Goal: Find specific page/section: Find specific page/section

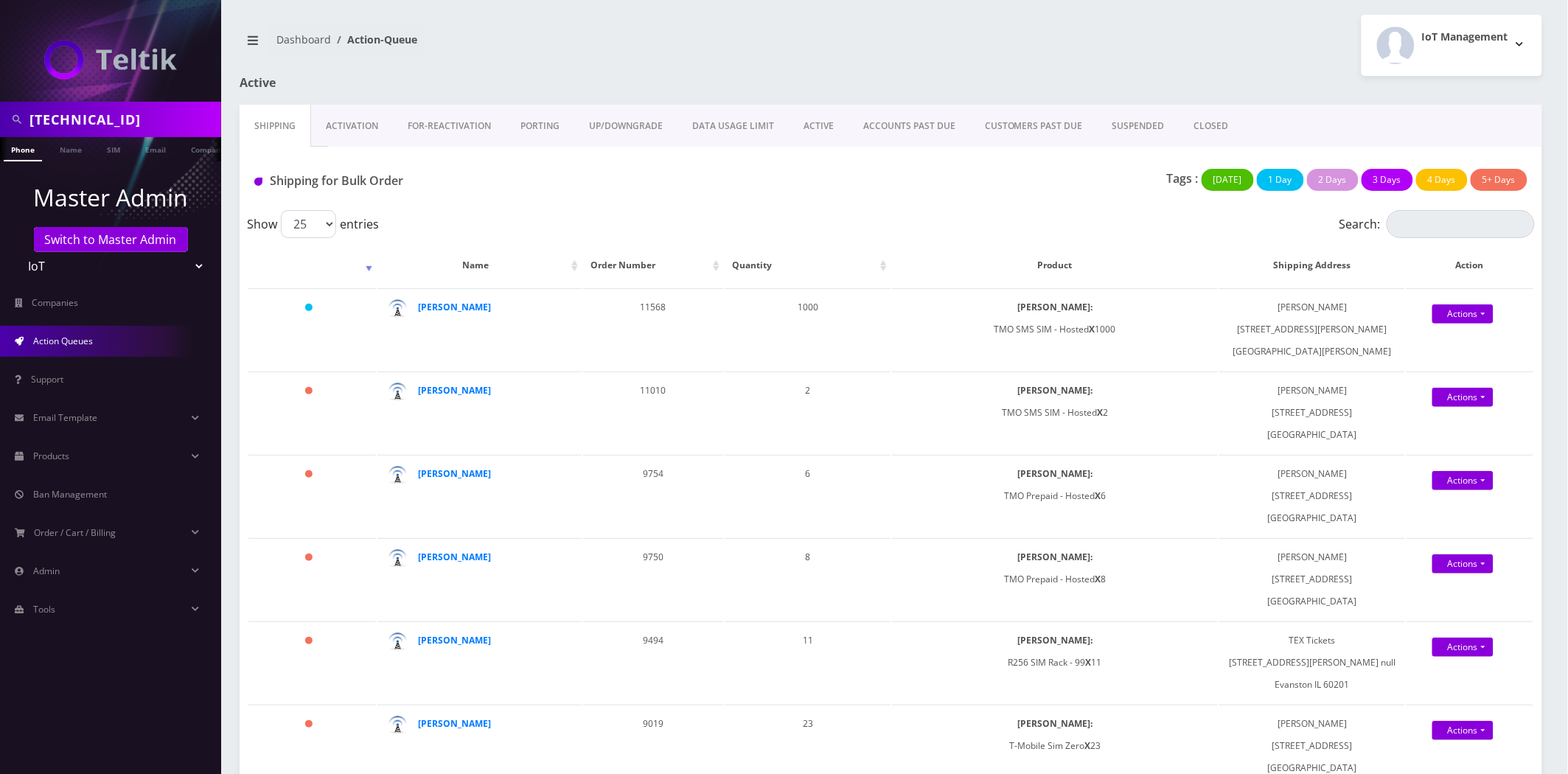
click at [116, 113] on input "89148000011554102473" at bounding box center [123, 119] width 188 height 28
type input "[PERSON_NAME]"
click at [61, 143] on link "Name" at bounding box center [71, 148] width 37 height 24
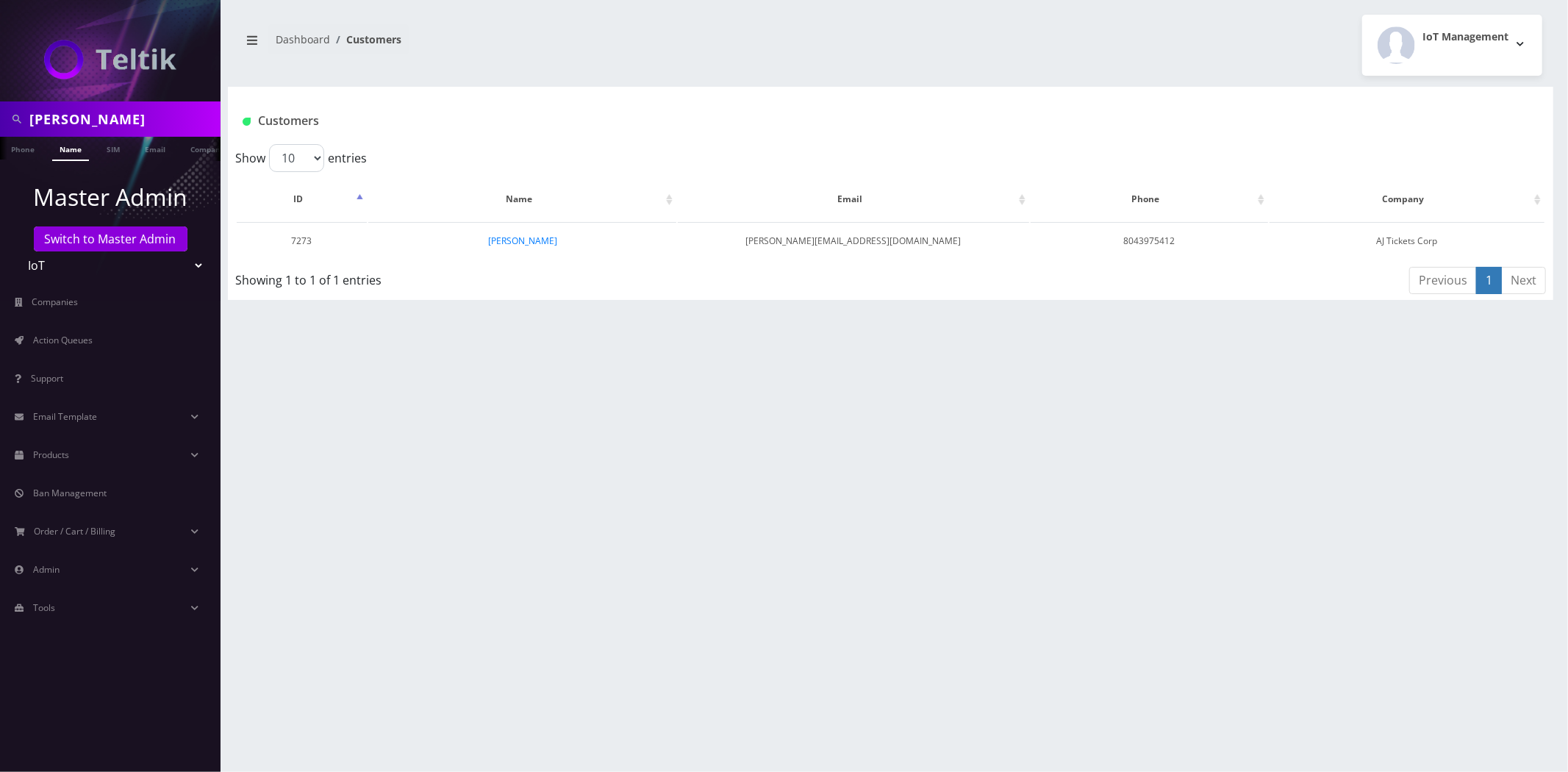
scroll to position [0, 8]
click at [543, 250] on td "Ezra Freedlander" at bounding box center [523, 240] width 308 height 38
click at [540, 243] on link "Ezra Freedlander" at bounding box center [522, 240] width 69 height 13
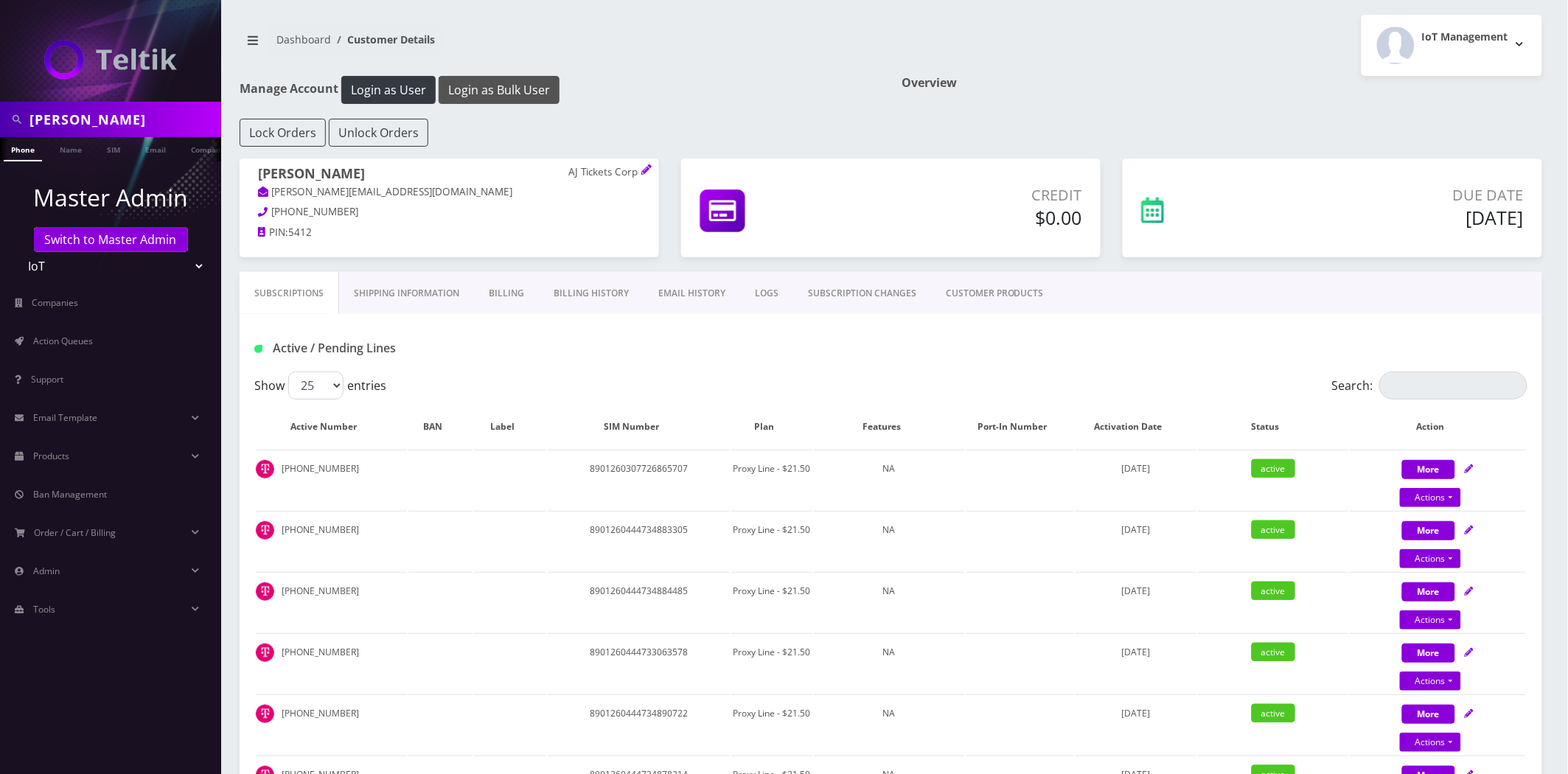
click at [502, 93] on button "Login as Bulk User" at bounding box center [499, 89] width 121 height 28
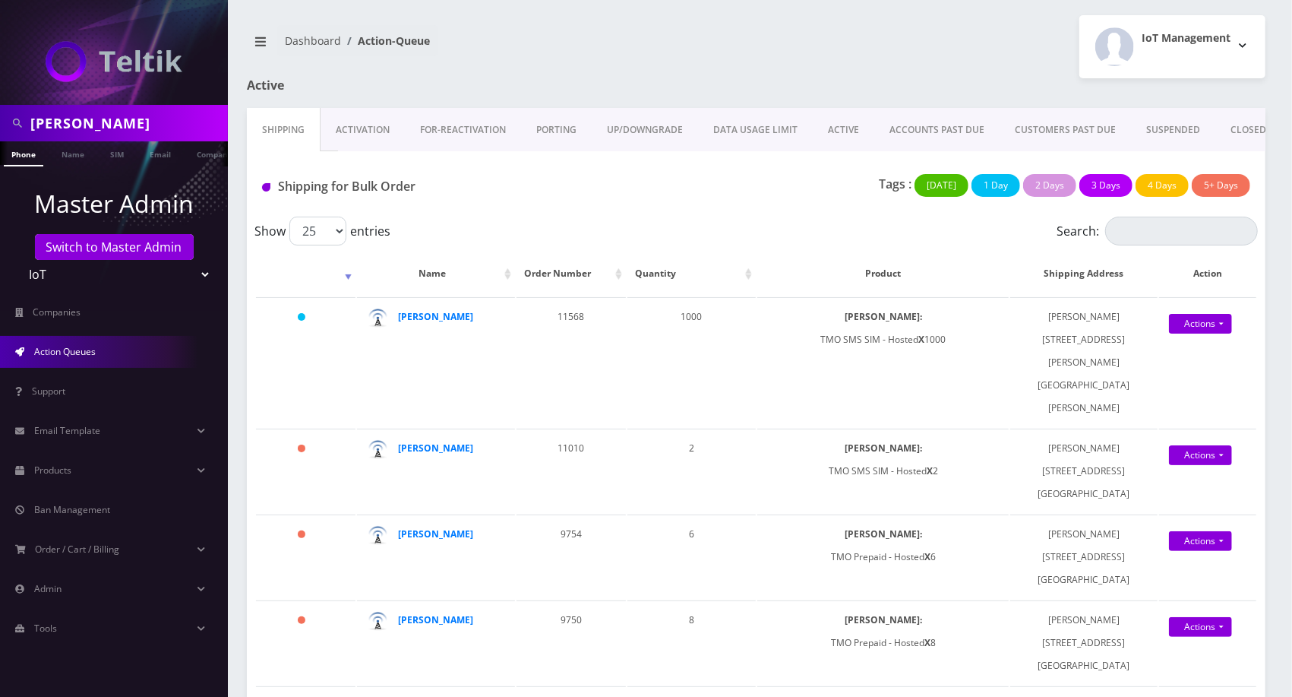
click at [50, 277] on select "Teltik Production My Link Mobile VennMobile Unlimited Advanced LTE Rexing Inc D…" at bounding box center [114, 274] width 194 height 29
select select "23"
click at [17, 260] on select "Teltik Production My Link Mobile VennMobile Unlimited Advanced LTE Rexing Inc D…" at bounding box center [114, 274] width 194 height 29
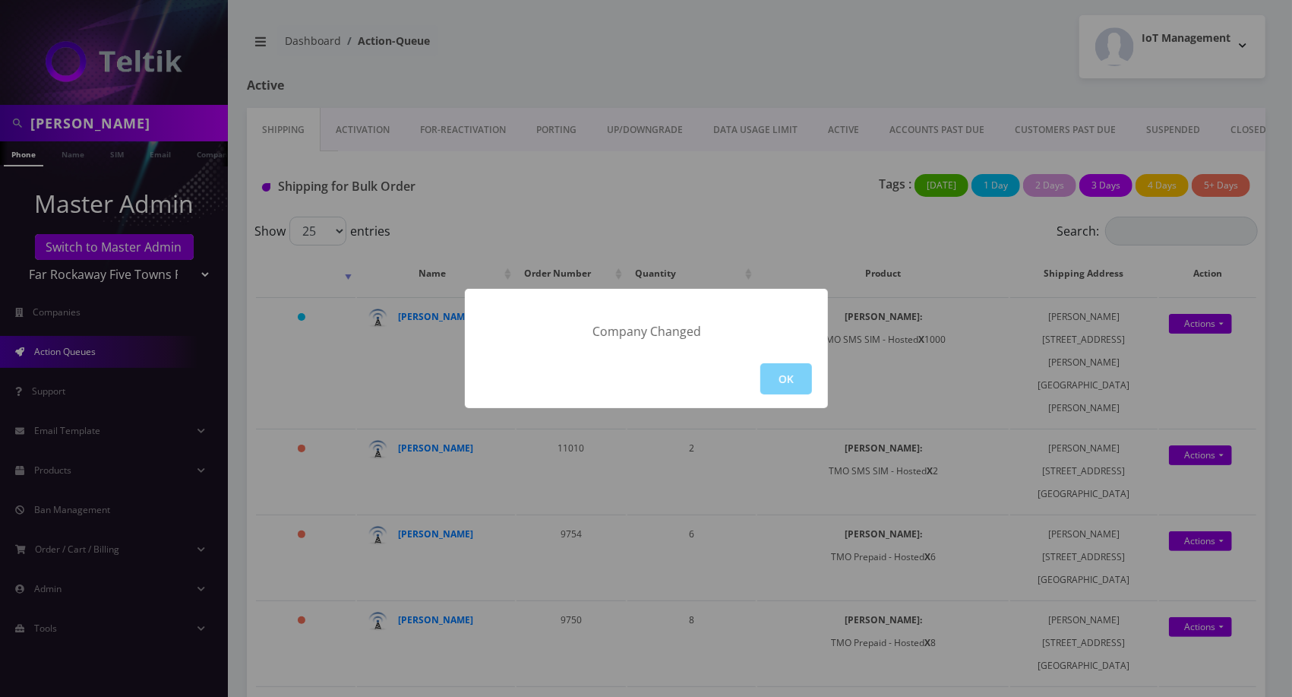
click at [822, 366] on div "OK" at bounding box center [646, 378] width 363 height 58
click at [777, 384] on button "OK" at bounding box center [786, 378] width 52 height 31
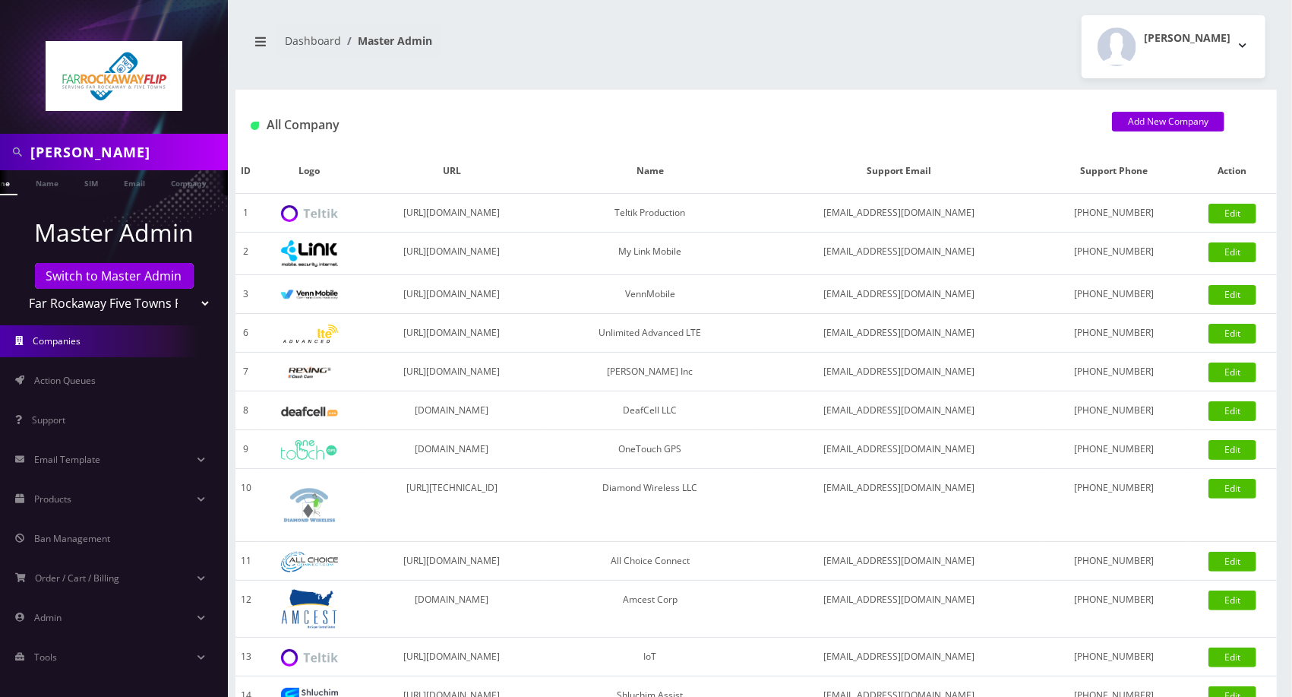
scroll to position [0, 36]
click at [147, 104] on img at bounding box center [114, 76] width 137 height 70
click at [110, 163] on input "[PERSON_NAME]" at bounding box center [127, 151] width 194 height 29
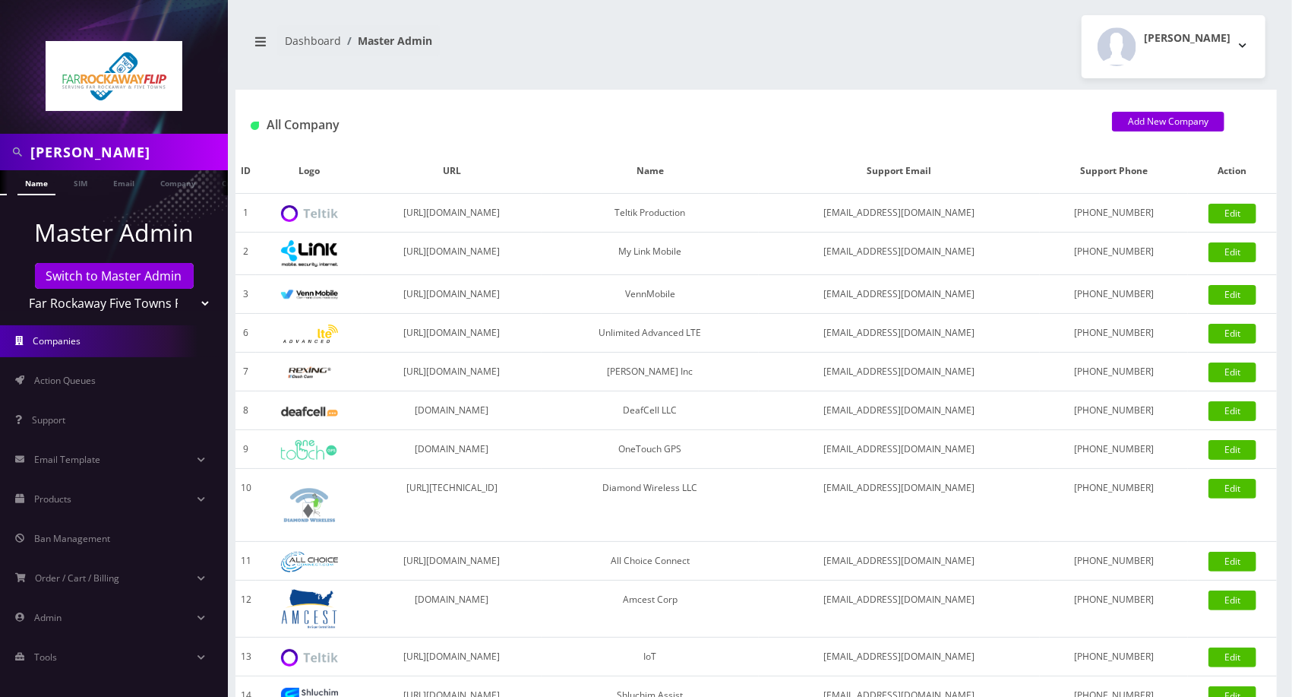
paste input "9296786647"
type input "9296786647"
click at [10, 188] on li at bounding box center [7, 186] width 15 height 38
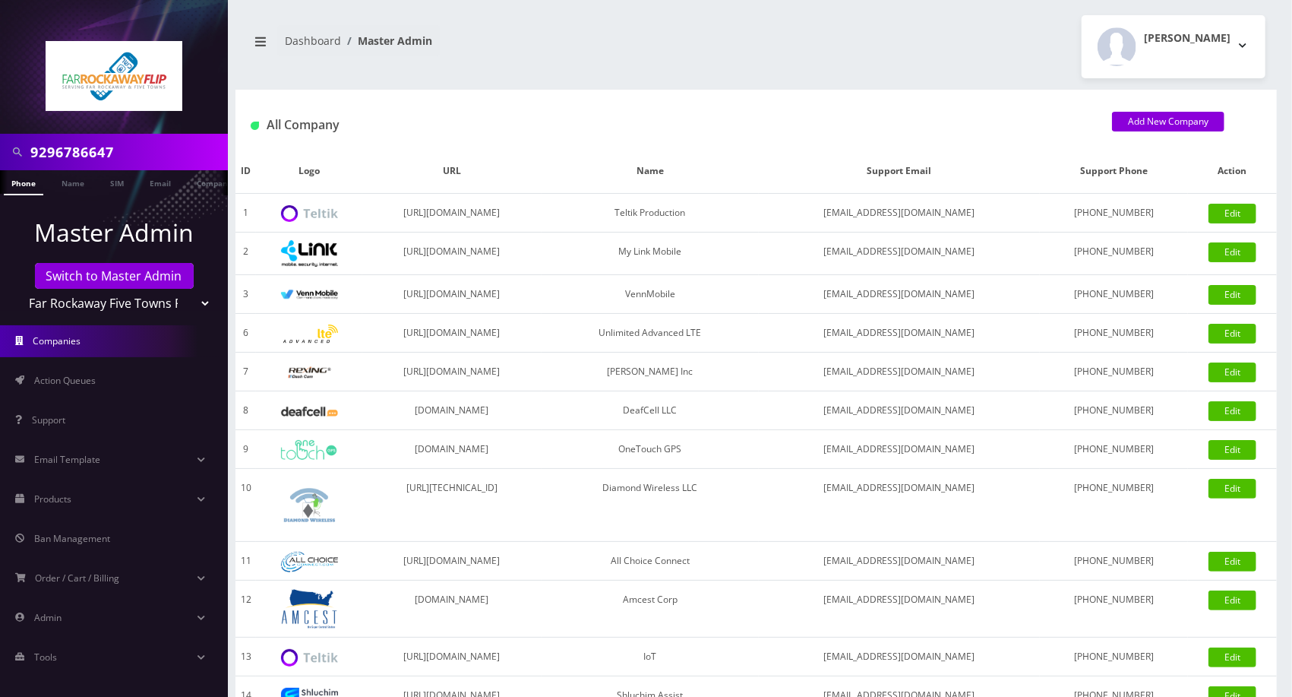
click at [22, 185] on link "Phone" at bounding box center [23, 182] width 39 height 25
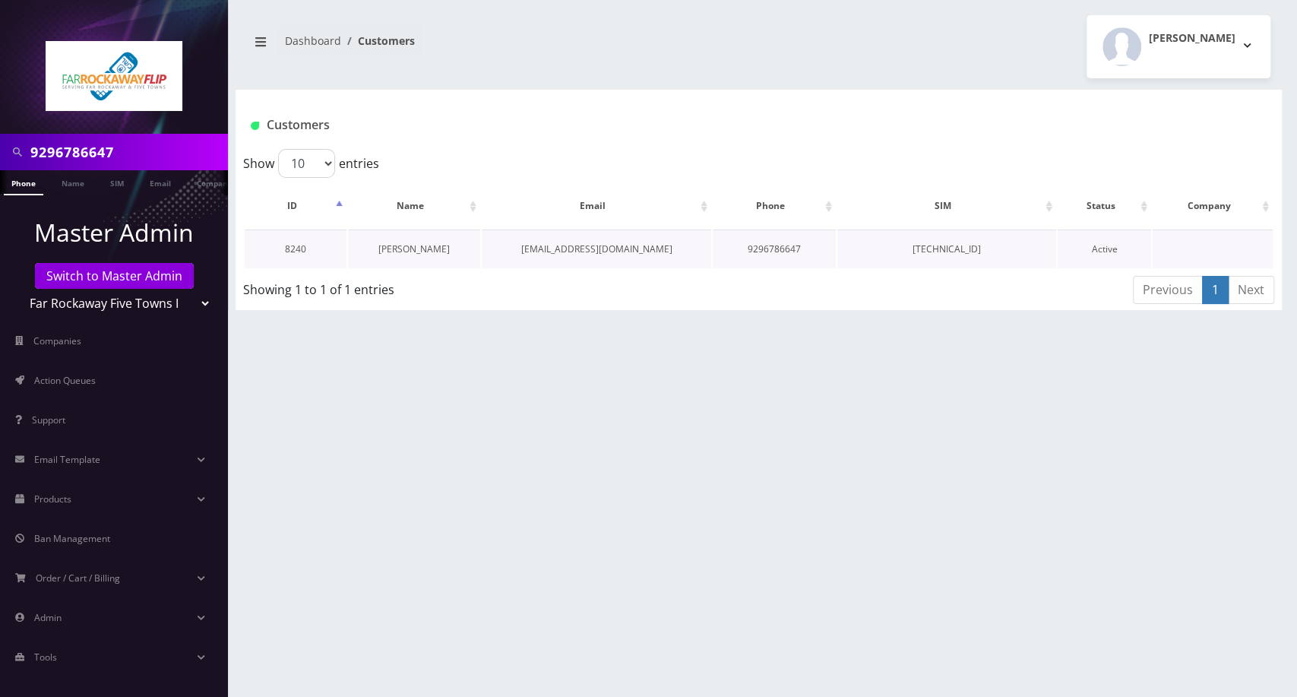
click at [413, 251] on link "[PERSON_NAME]" at bounding box center [413, 248] width 71 height 13
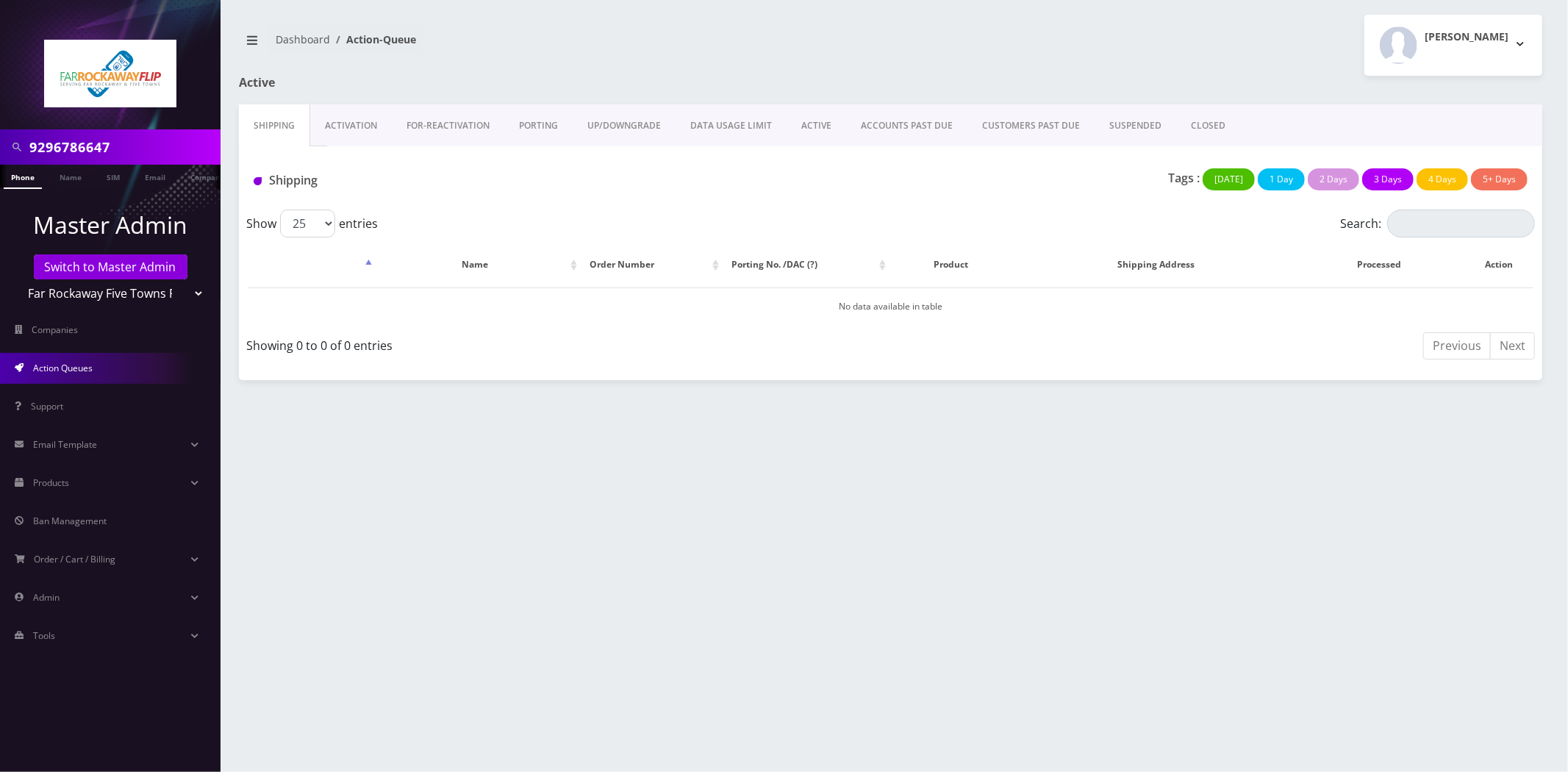
click at [147, 292] on select "Teltik Production My Link Mobile VennMobile Unlimited Advanced LTE [PERSON_NAME…" at bounding box center [110, 293] width 188 height 28
select select "13"
click at [16, 280] on select "Teltik Production My Link Mobile VennMobile Unlimited Advanced LTE [PERSON_NAME…" at bounding box center [110, 293] width 188 height 28
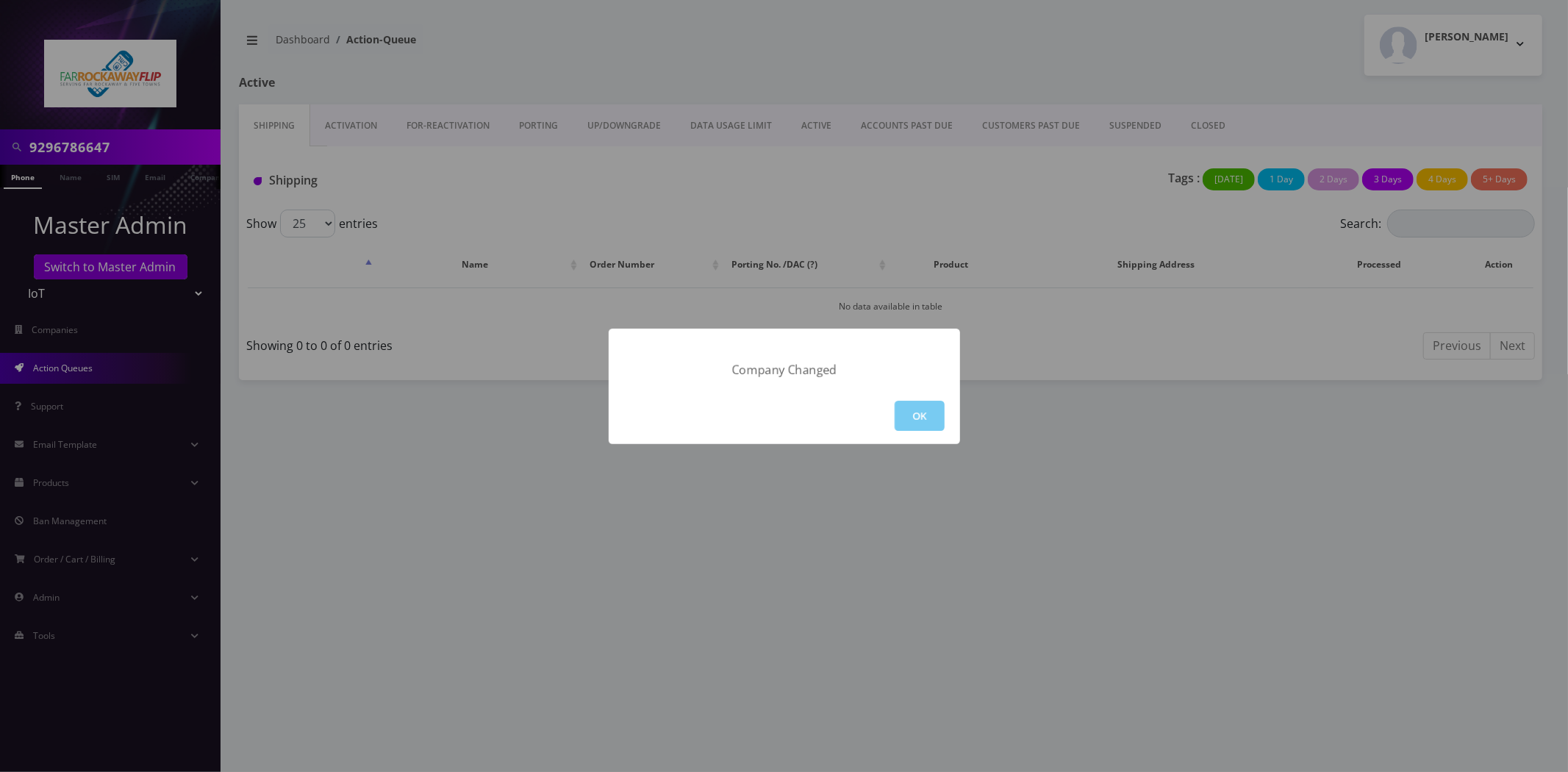
click at [925, 415] on button "OK" at bounding box center [920, 415] width 50 height 30
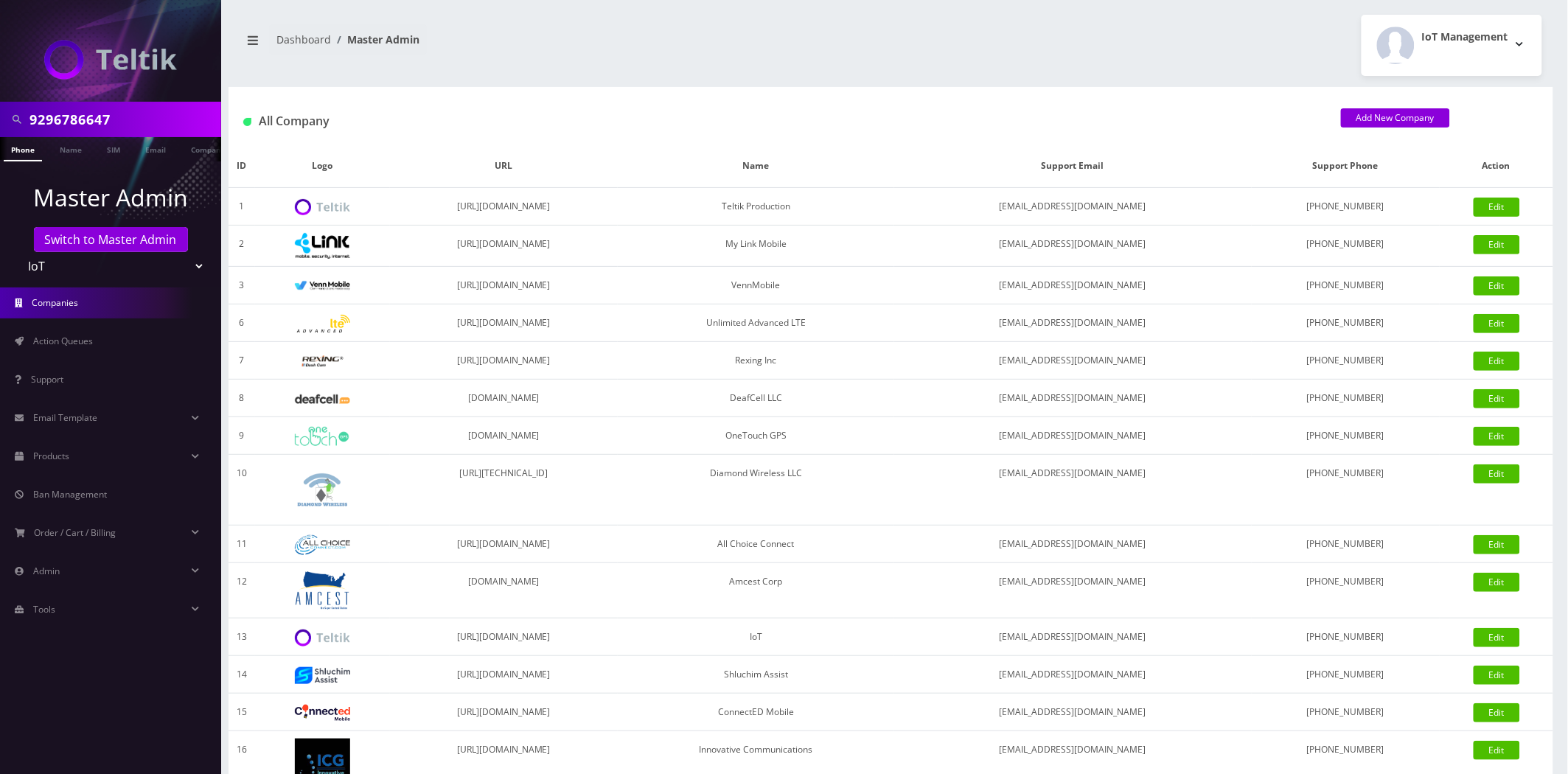
click at [87, 123] on input "9296786647" at bounding box center [123, 119] width 188 height 28
type input "[PERSON_NAME]"
click at [69, 151] on link "Name" at bounding box center [71, 148] width 37 height 24
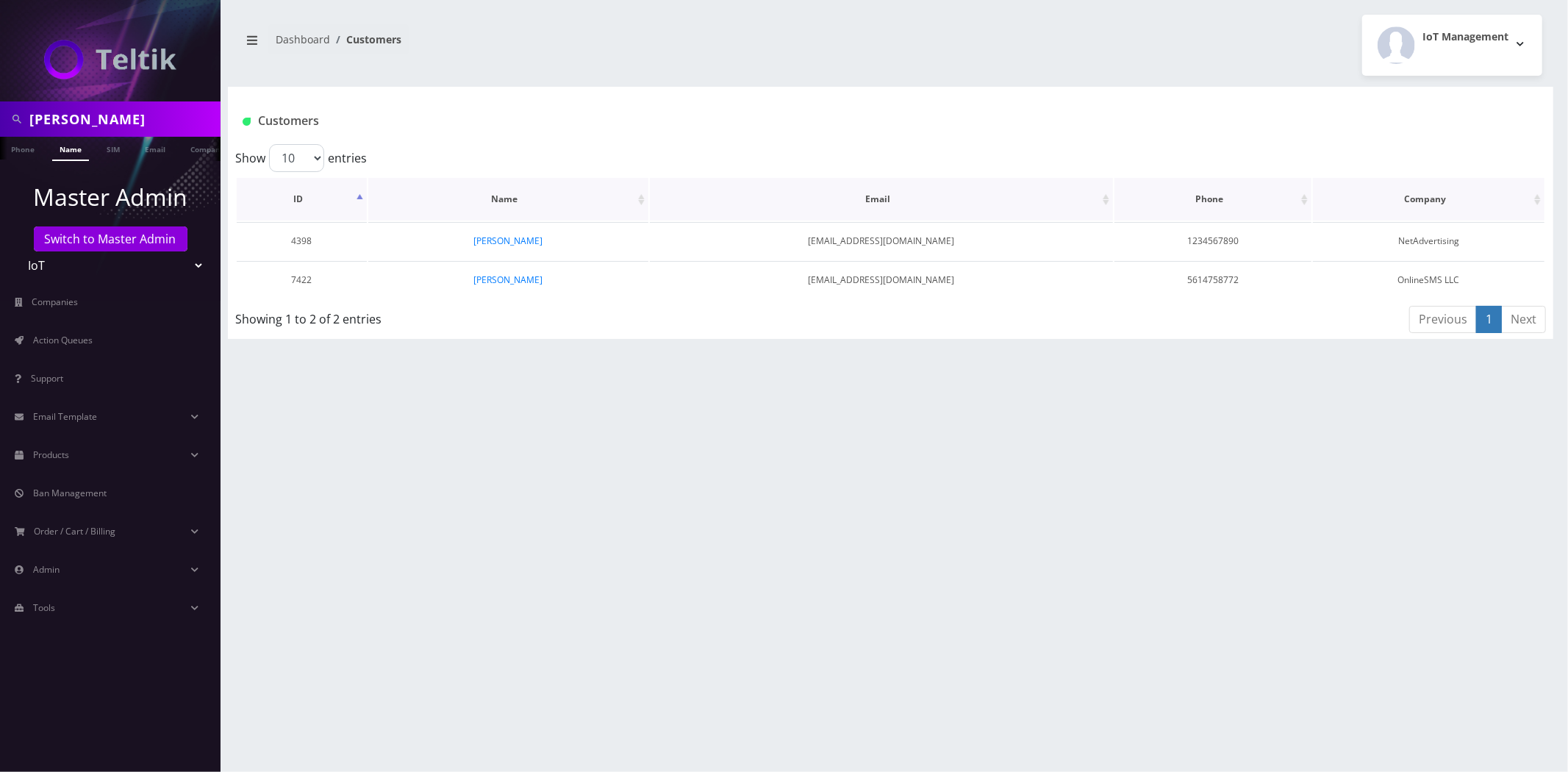
scroll to position [0, 8]
click at [529, 282] on link "[PERSON_NAME]" at bounding box center [507, 280] width 69 height 13
